Goal: Transaction & Acquisition: Obtain resource

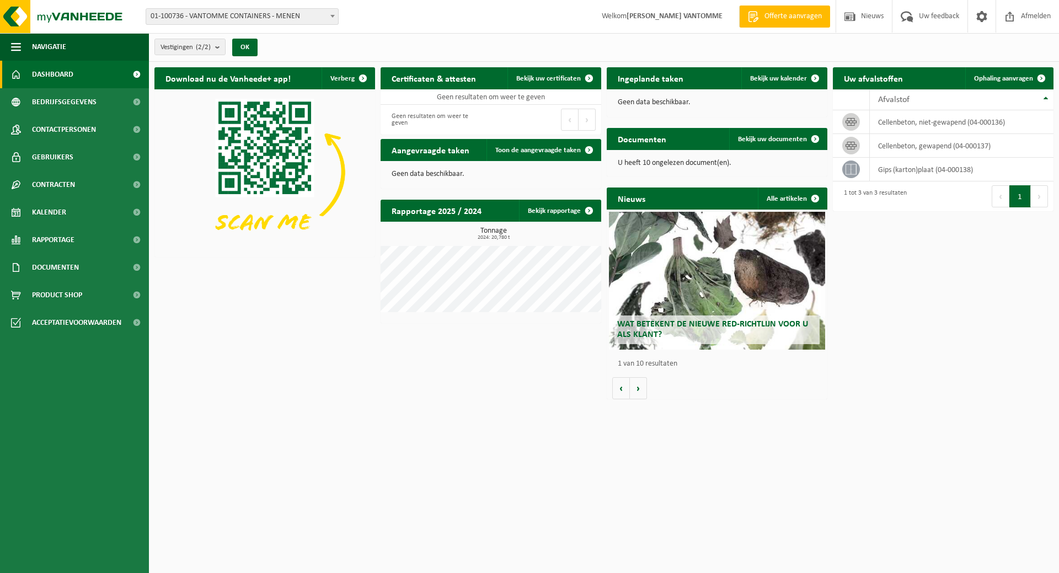
click at [793, 12] on span "Offerte aanvragen" at bounding box center [793, 16] width 63 height 11
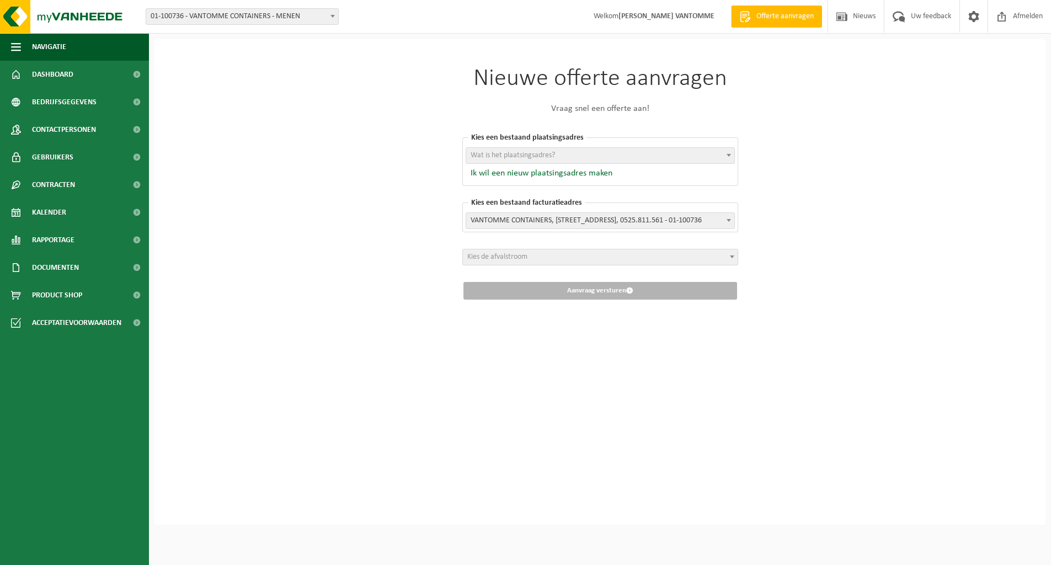
click at [659, 157] on span "Wat is het plaatsingsadres?" at bounding box center [600, 155] width 268 height 15
click at [912, 148] on div "Nieuwe offerte aanvragen Vraag snel een offerte aan! Kies een bestaand plaatsin…" at bounding box center [599, 281] width 891 height 485
click at [500, 255] on span "Kies de afvalstroom" at bounding box center [497, 257] width 60 height 8
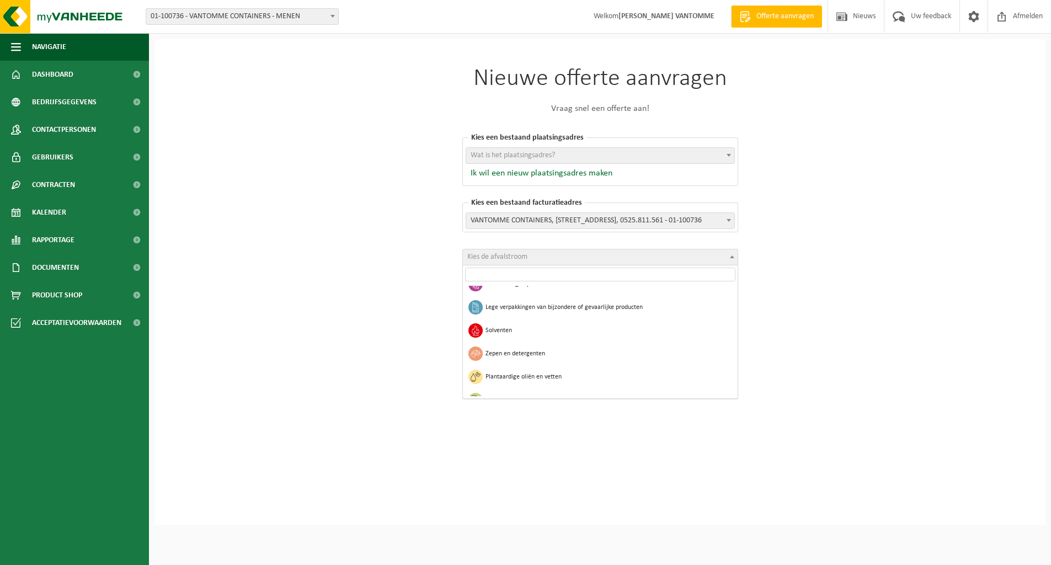
scroll to position [827, 0]
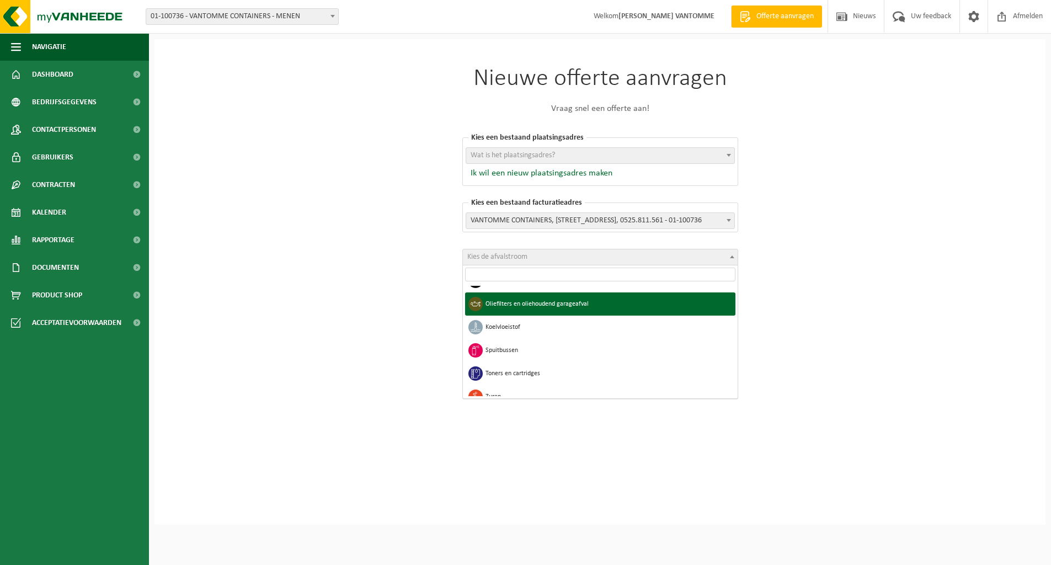
click at [956, 190] on div "Nieuwe offerte aanvragen Vraag snel een offerte aan! Kies een bestaand plaatsin…" at bounding box center [599, 281] width 891 height 485
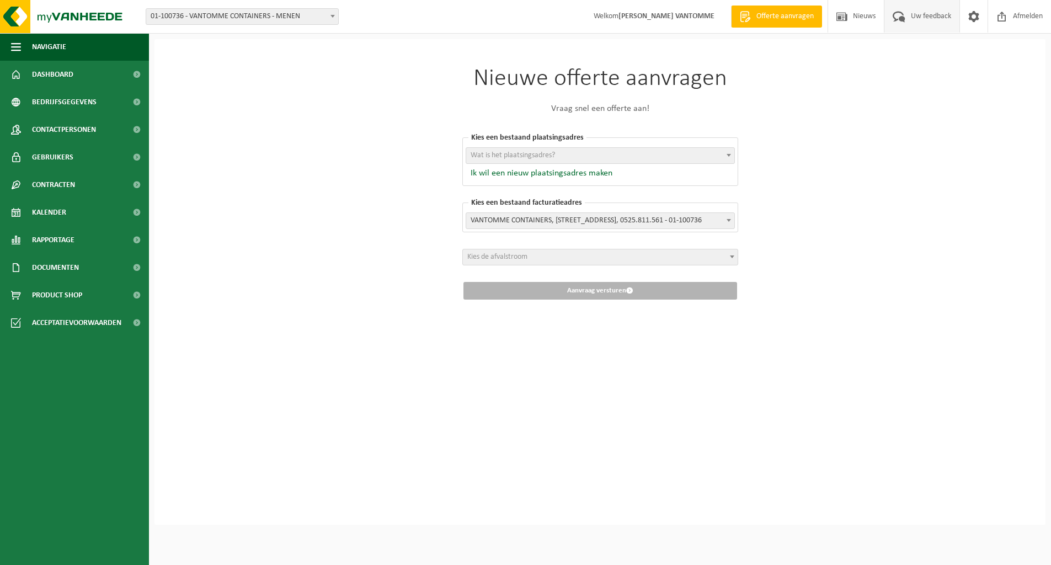
click at [917, 15] on span "Uw feedback" at bounding box center [931, 16] width 46 height 33
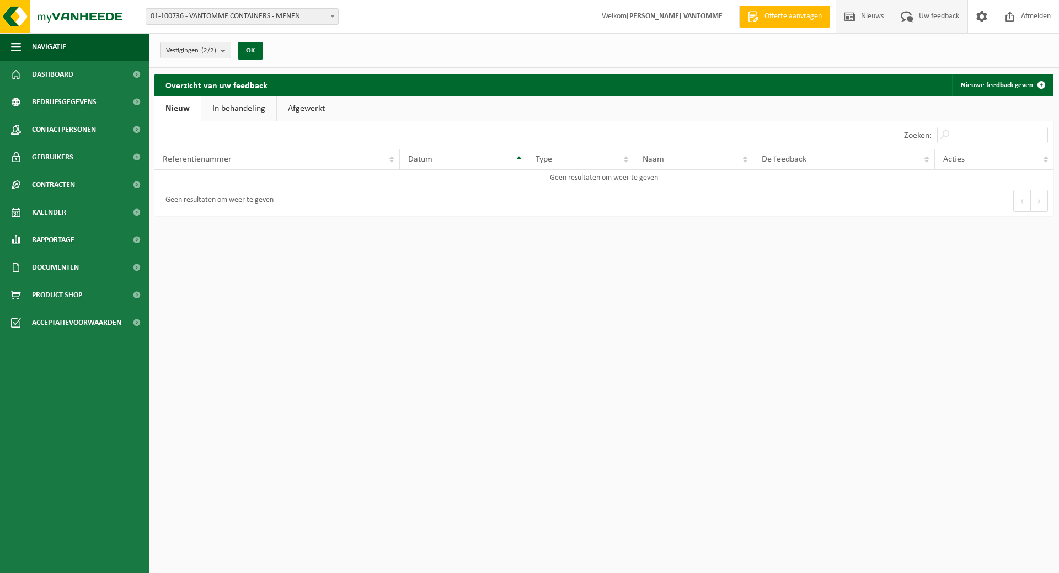
click at [867, 15] on span "Nieuws" at bounding box center [872, 16] width 28 height 33
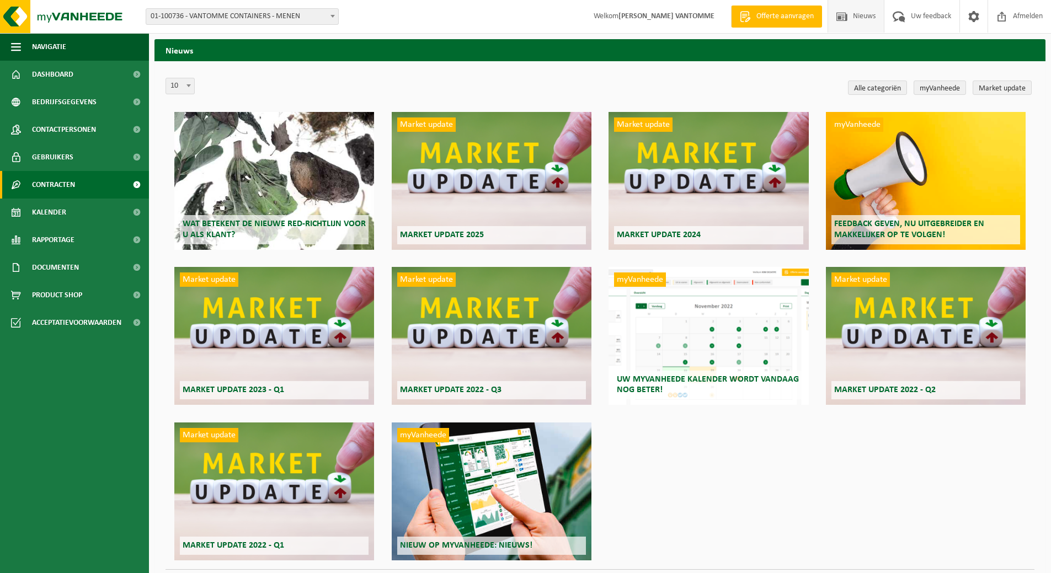
click at [66, 183] on span "Contracten" at bounding box center [53, 185] width 43 height 28
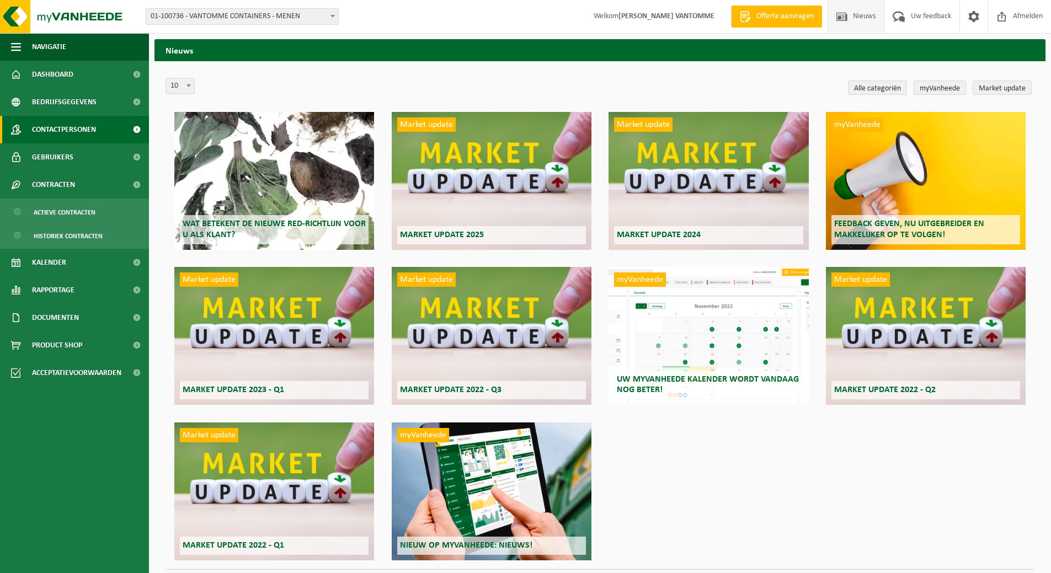
click at [82, 126] on span "Contactpersonen" at bounding box center [64, 130] width 64 height 28
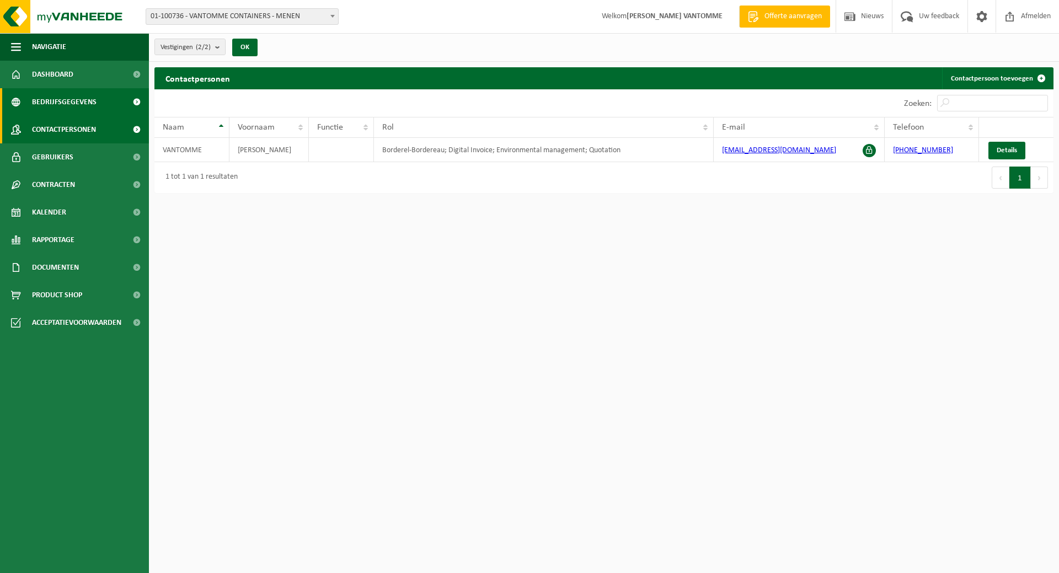
click at [65, 101] on span "Bedrijfsgegevens" at bounding box center [64, 102] width 65 height 28
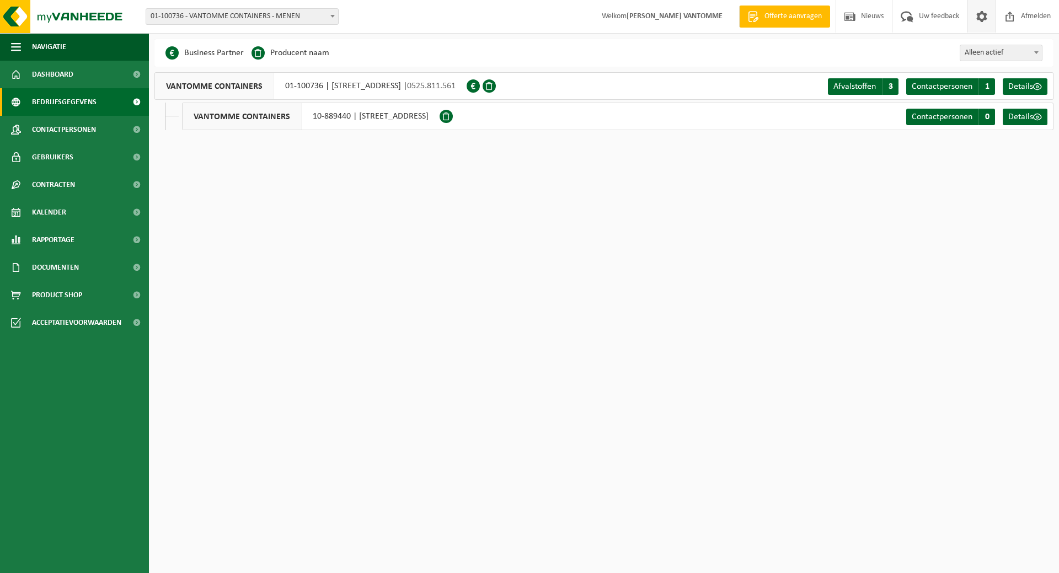
click at [976, 15] on span at bounding box center [982, 16] width 17 height 33
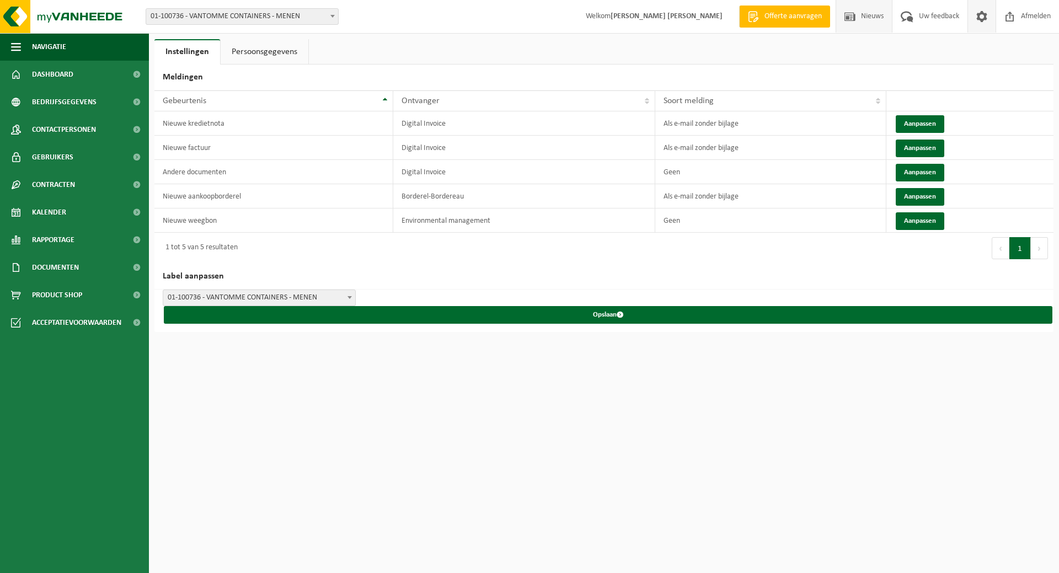
click at [859, 17] on span "Nieuws" at bounding box center [872, 16] width 28 height 33
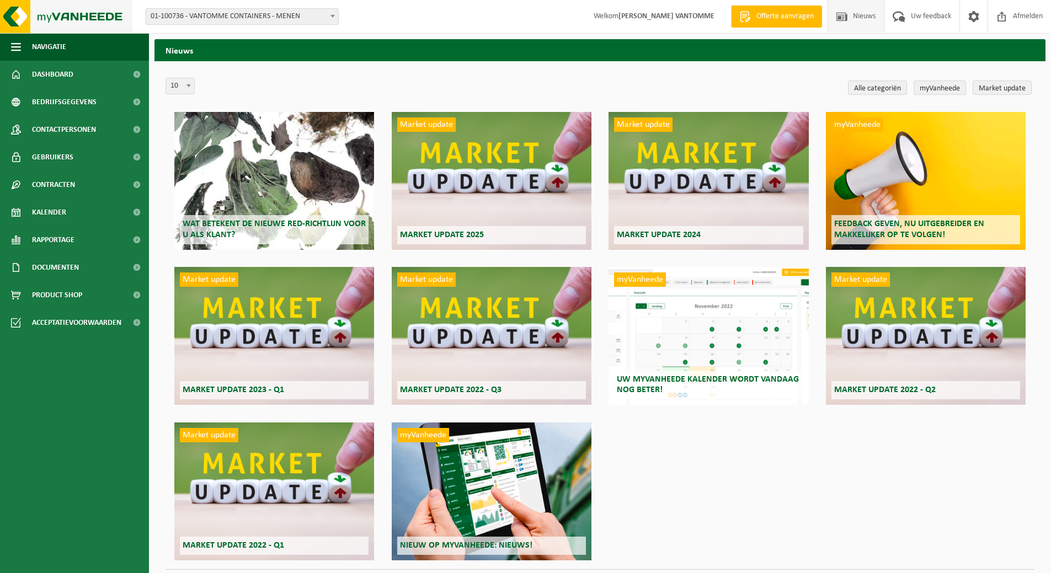
click at [60, 17] on img at bounding box center [66, 16] width 132 height 33
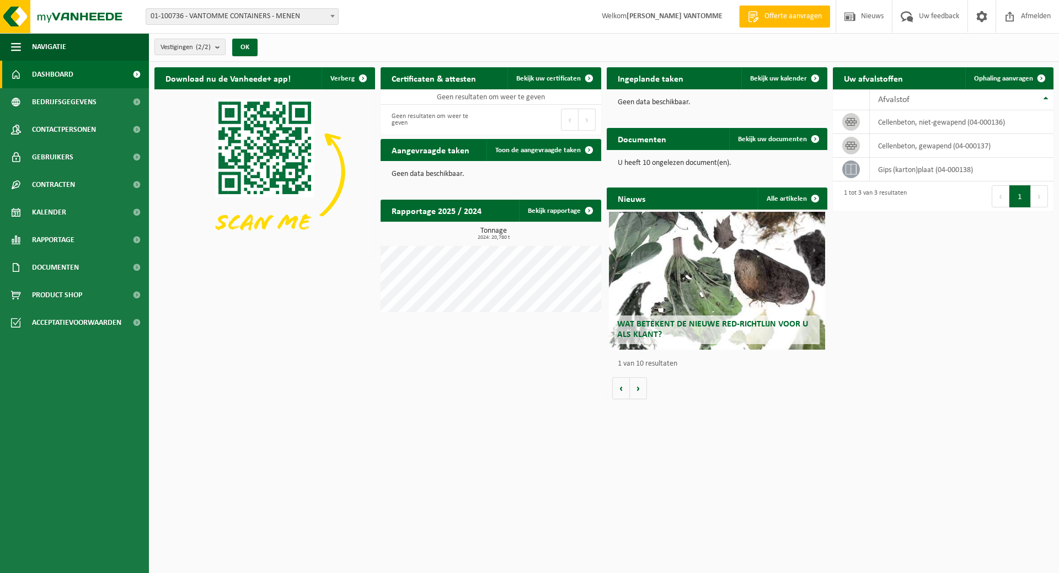
click at [322, 17] on span "01-100736 - VANTOMME CONTAINERS - MENEN" at bounding box center [242, 16] width 192 height 15
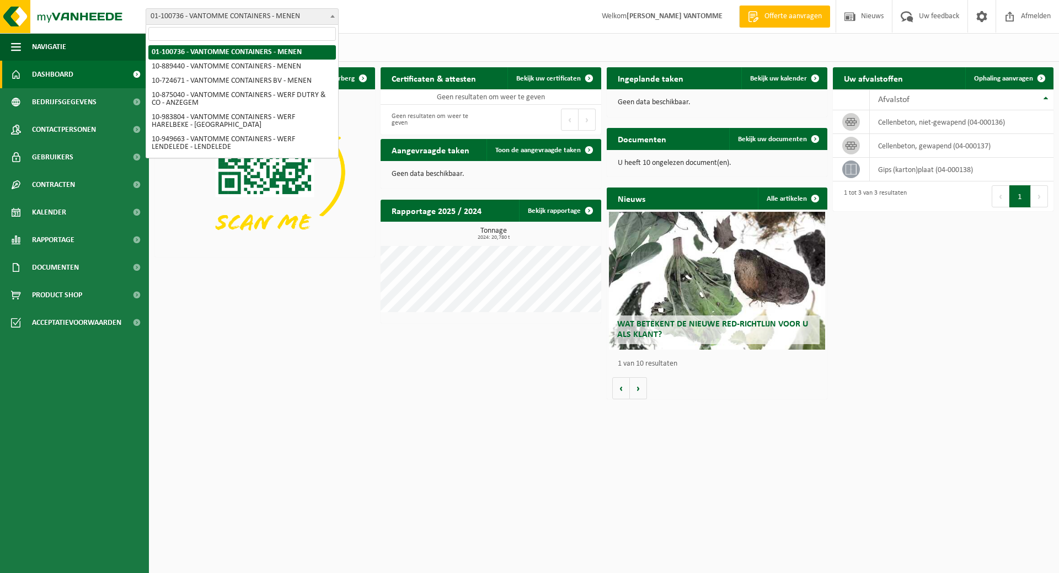
click at [496, 9] on div "Vestiging: 01-100736 - VANTOMME CONTAINERS - MENEN 10-889440 - VANTOMME CONTAIN…" at bounding box center [529, 17] width 1059 height 34
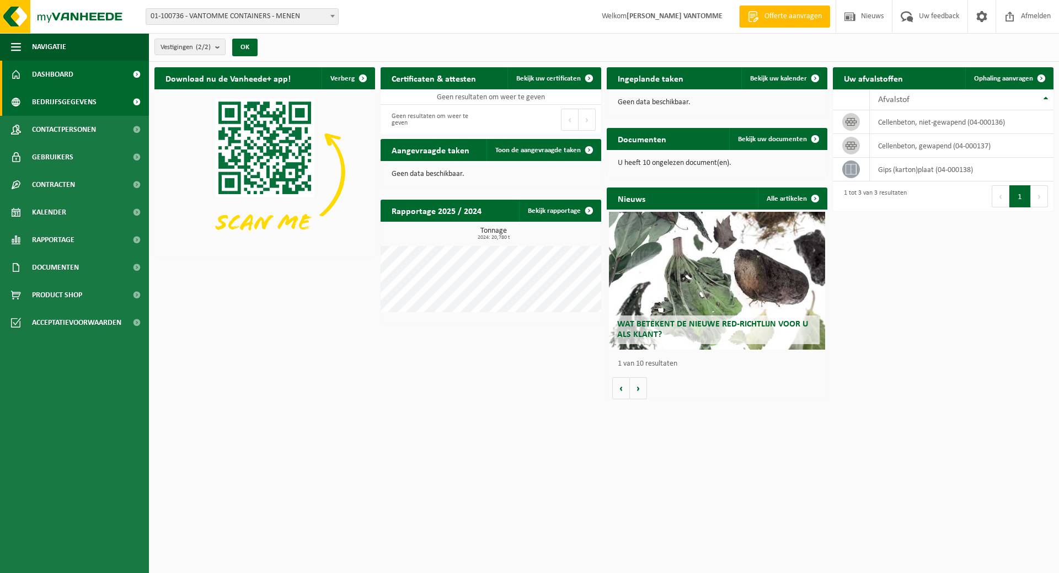
click at [58, 100] on span "Bedrijfsgegevens" at bounding box center [64, 102] width 65 height 28
